Goal: Task Accomplishment & Management: Use online tool/utility

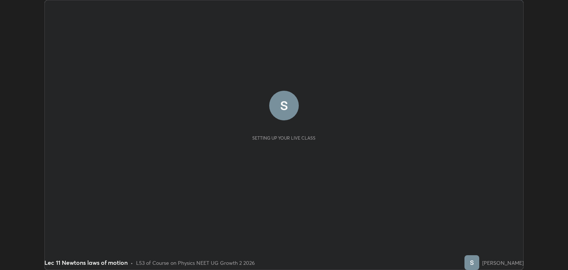
scroll to position [270, 568]
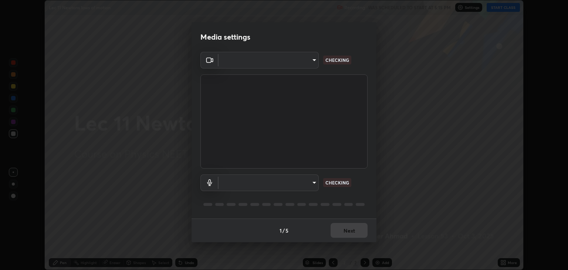
type input "6889e5757fad77820649456bc3a7e4ae290f4e048e3f3cb88d02d5782dedffd8"
type input "default"
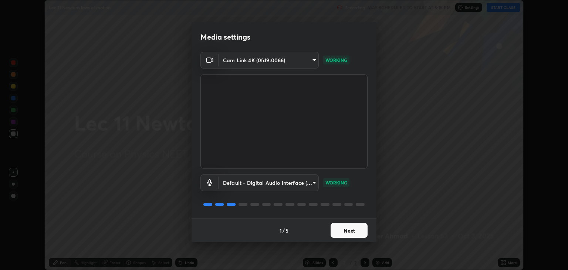
click at [359, 230] on button "Next" at bounding box center [349, 230] width 37 height 15
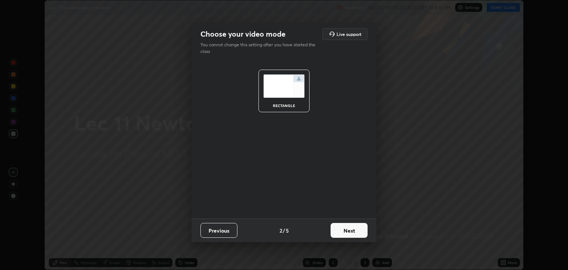
click at [354, 233] on button "Next" at bounding box center [349, 230] width 37 height 15
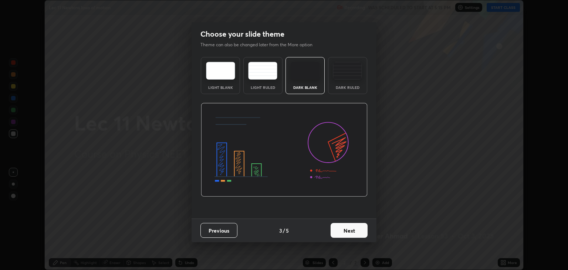
click at [353, 232] on button "Next" at bounding box center [349, 230] width 37 height 15
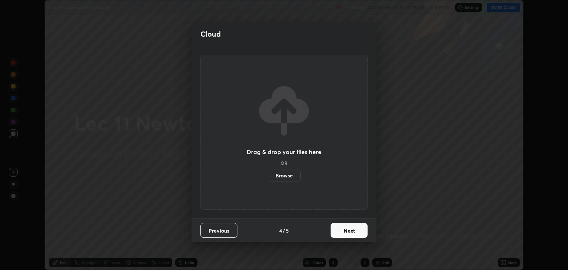
click at [353, 233] on button "Next" at bounding box center [349, 230] width 37 height 15
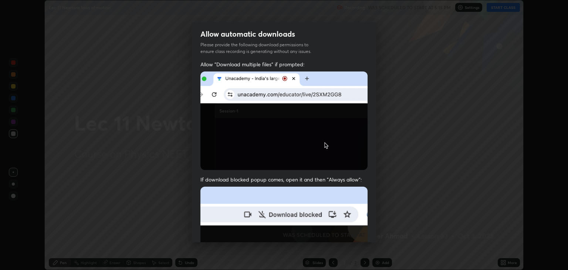
click at [353, 233] on img at bounding box center [284, 267] width 167 height 162
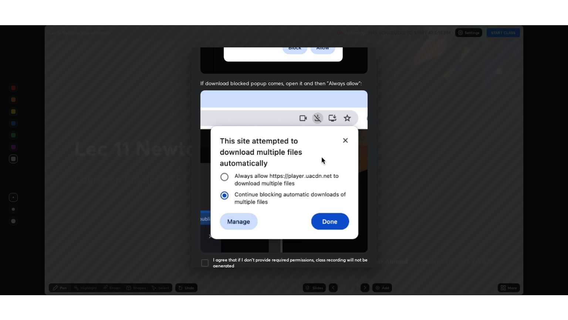
scroll to position [150, 0]
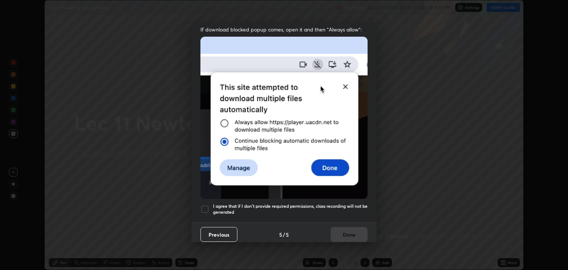
click at [202, 206] on div at bounding box center [205, 209] width 9 height 9
click at [349, 231] on button "Done" at bounding box center [349, 234] width 37 height 15
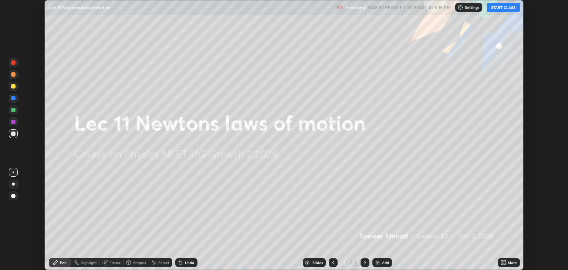
click at [501, 9] on button "START CLASS" at bounding box center [503, 7] width 33 height 9
click at [506, 262] on icon at bounding box center [504, 262] width 6 height 6
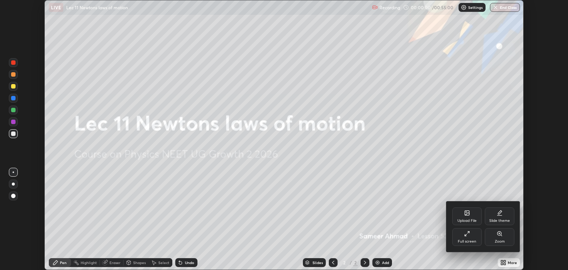
click at [469, 241] on div "Full screen" at bounding box center [467, 241] width 18 height 4
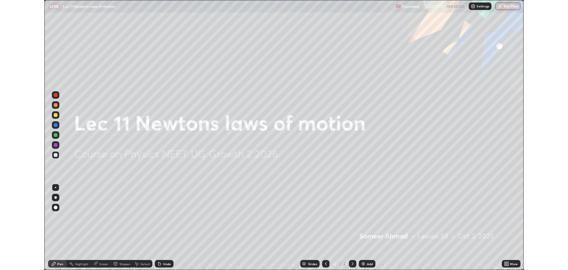
scroll to position [320, 568]
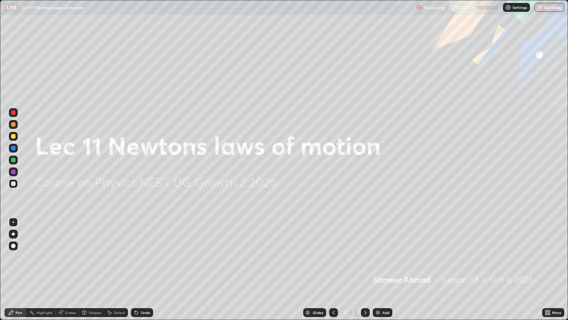
click at [388, 269] on div "Add" at bounding box center [386, 312] width 7 height 4
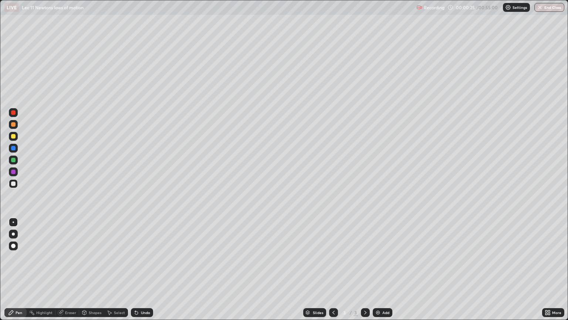
click at [10, 160] on div at bounding box center [13, 159] width 9 height 9
click at [145, 269] on div "Undo" at bounding box center [142, 312] width 22 height 9
click at [118, 269] on div "Select" at bounding box center [116, 312] width 24 height 9
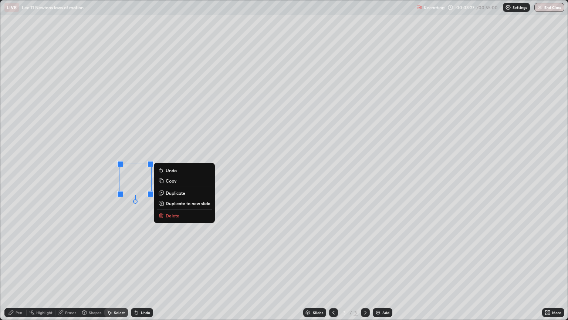
click at [174, 215] on p "Delete" at bounding box center [173, 215] width 14 height 6
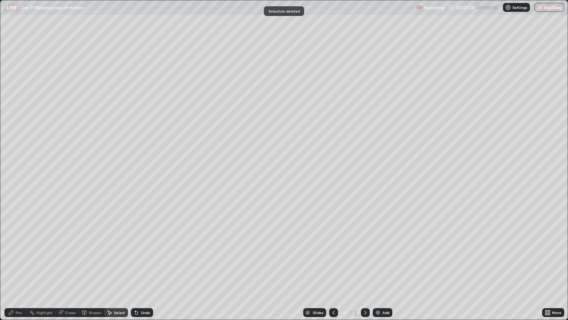
click at [14, 269] on icon at bounding box center [11, 312] width 6 height 6
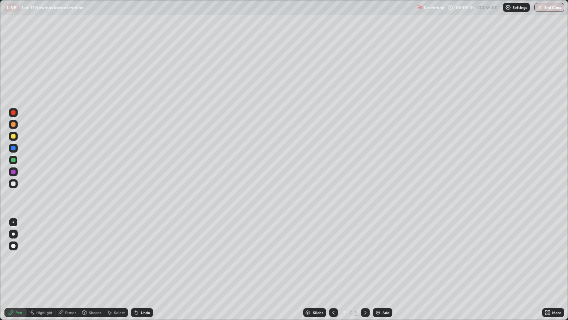
click at [381, 269] on div "Add" at bounding box center [383, 312] width 20 height 9
click at [146, 269] on div "Undo" at bounding box center [145, 312] width 9 height 4
click at [141, 269] on div "Undo" at bounding box center [145, 312] width 9 height 4
click at [117, 269] on div "Select" at bounding box center [119, 312] width 11 height 4
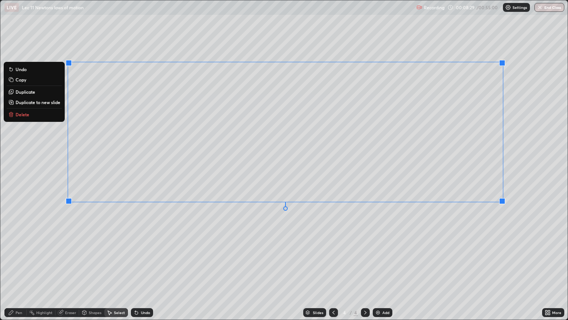
click at [46, 103] on p "Duplicate to new slide" at bounding box center [38, 102] width 45 height 6
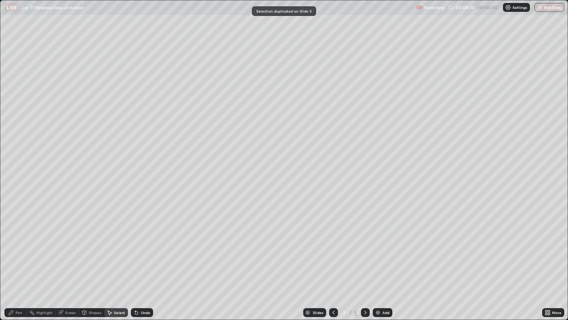
click at [70, 269] on div "Eraser" at bounding box center [70, 312] width 11 height 4
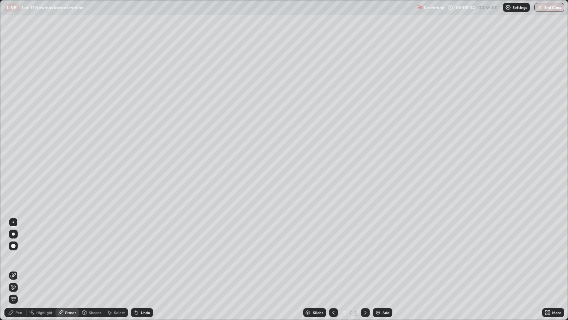
click at [15, 269] on div "Pen" at bounding box center [15, 312] width 22 height 9
click at [13, 184] on div at bounding box center [13, 183] width 4 height 4
click at [68, 269] on div "Eraser" at bounding box center [70, 312] width 11 height 4
click at [15, 269] on div "Pen" at bounding box center [15, 312] width 22 height 9
click at [73, 269] on div "Eraser" at bounding box center [70, 312] width 11 height 4
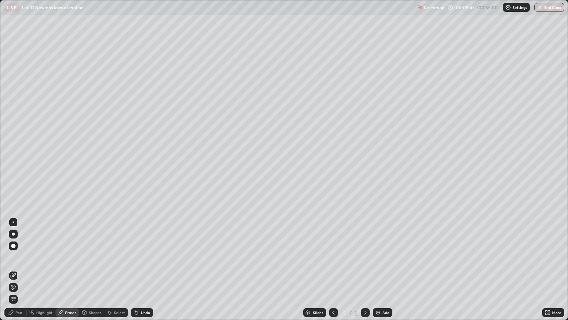
click at [11, 269] on icon at bounding box center [11, 312] width 6 height 6
click at [64, 269] on div "Eraser" at bounding box center [67, 312] width 24 height 9
click at [15, 269] on div "Pen" at bounding box center [15, 312] width 22 height 9
click at [385, 269] on div "Add" at bounding box center [386, 312] width 7 height 4
click at [14, 162] on div at bounding box center [13, 160] width 4 height 4
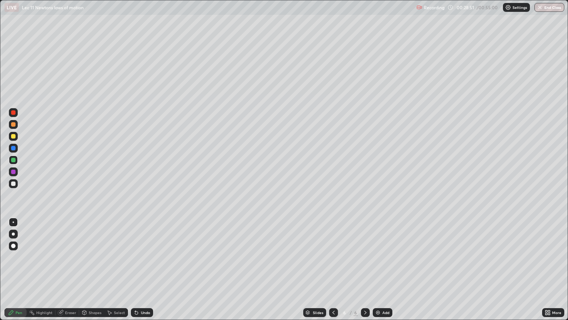
click at [383, 269] on div "Add" at bounding box center [386, 312] width 7 height 4
click at [116, 269] on div "Select" at bounding box center [119, 312] width 11 height 4
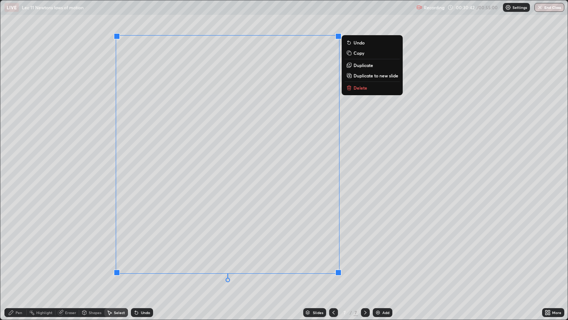
click at [68, 160] on div "0 ° Undo Copy Duplicate Duplicate to new slide Delete" at bounding box center [284, 159] width 568 height 319
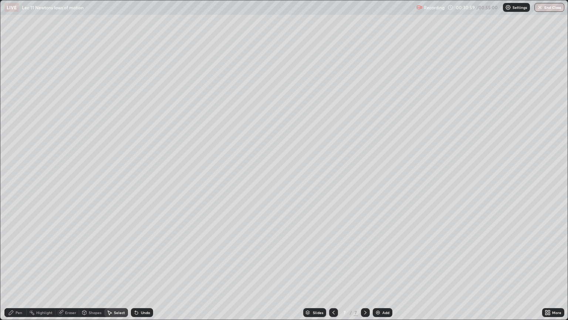
click at [12, 269] on icon at bounding box center [11, 312] width 4 height 4
click at [19, 269] on div "Pen" at bounding box center [19, 312] width 7 height 4
click at [12, 182] on div at bounding box center [13, 183] width 4 height 4
click at [67, 269] on div "Eraser" at bounding box center [70, 312] width 11 height 4
click at [383, 269] on div "Add" at bounding box center [386, 312] width 7 height 4
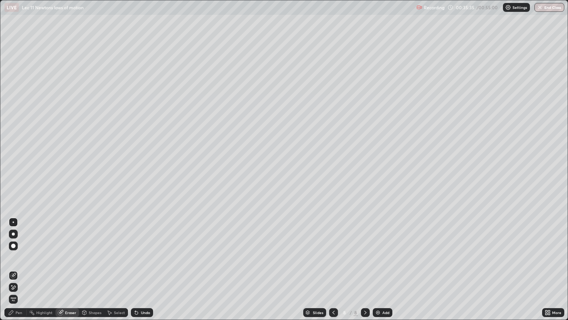
click at [22, 269] on div "Pen" at bounding box center [19, 312] width 7 height 4
click at [14, 161] on div at bounding box center [13, 160] width 4 height 4
click at [13, 184] on div at bounding box center [13, 183] width 4 height 4
click at [14, 159] on div at bounding box center [13, 160] width 4 height 4
click at [112, 269] on div "Select" at bounding box center [116, 312] width 24 height 9
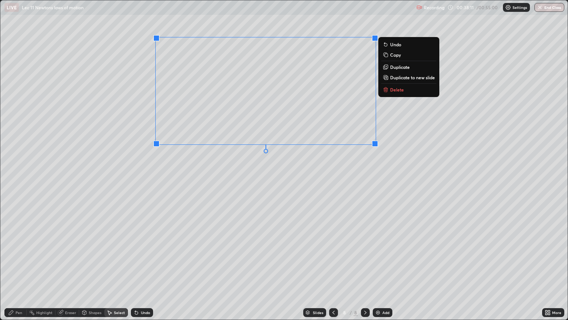
click at [17, 269] on div "Pen" at bounding box center [19, 312] width 7 height 4
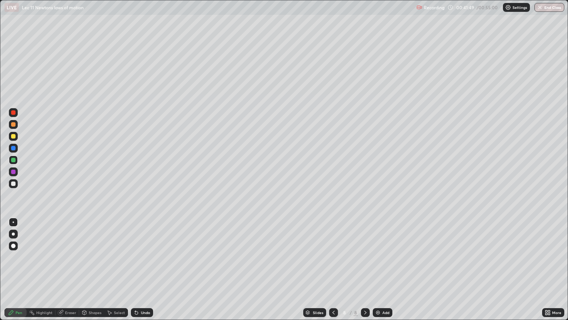
click at [384, 269] on div "Add" at bounding box center [386, 312] width 7 height 4
click at [70, 269] on div "Eraser" at bounding box center [70, 312] width 11 height 4
click at [15, 269] on div "Pen" at bounding box center [15, 312] width 22 height 9
click at [15, 183] on div at bounding box center [13, 183] width 4 height 4
click at [143, 269] on div "Undo" at bounding box center [145, 312] width 9 height 4
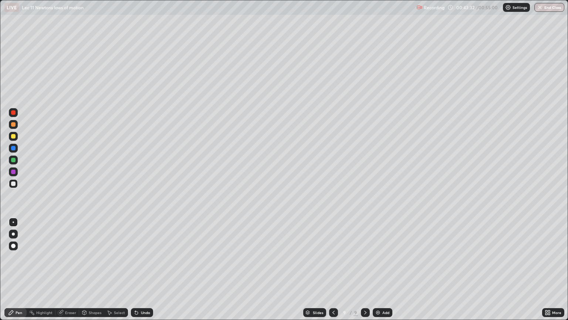
click at [138, 269] on div "Undo" at bounding box center [142, 312] width 22 height 9
click at [334, 269] on icon at bounding box center [334, 312] width 6 height 6
click at [361, 269] on div at bounding box center [365, 312] width 9 height 9
click at [333, 269] on icon at bounding box center [334, 312] width 6 height 6
click at [364, 269] on icon at bounding box center [366, 312] width 6 height 6
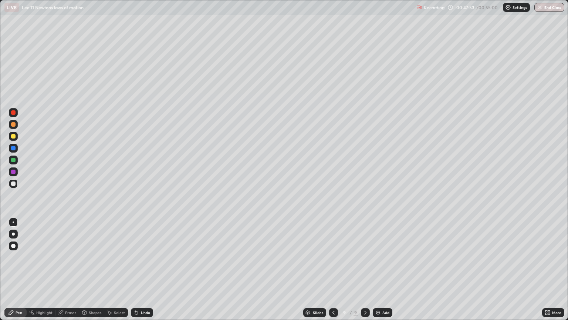
click at [143, 269] on div "Undo" at bounding box center [145, 312] width 9 height 4
click at [141, 269] on div "Undo" at bounding box center [145, 312] width 9 height 4
click at [375, 269] on img at bounding box center [378, 312] width 6 height 6
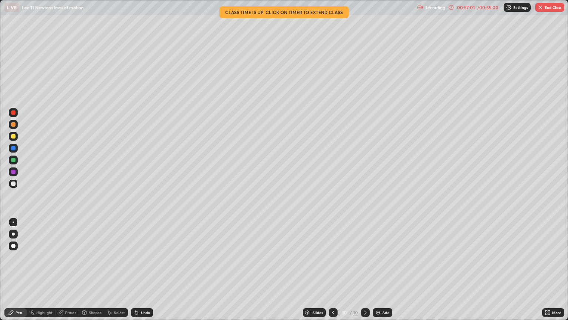
click at [541, 10] on img "button" at bounding box center [541, 7] width 6 height 6
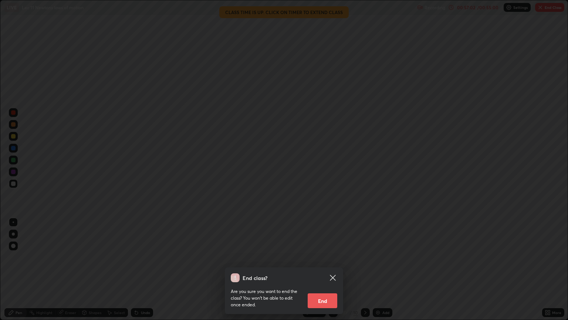
click at [330, 269] on button "End" at bounding box center [323, 300] width 30 height 15
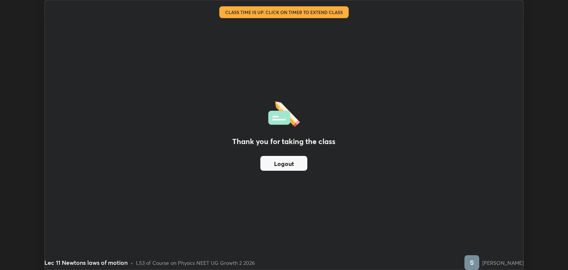
scroll to position [36726, 36428]
